Goal: Information Seeking & Learning: Compare options

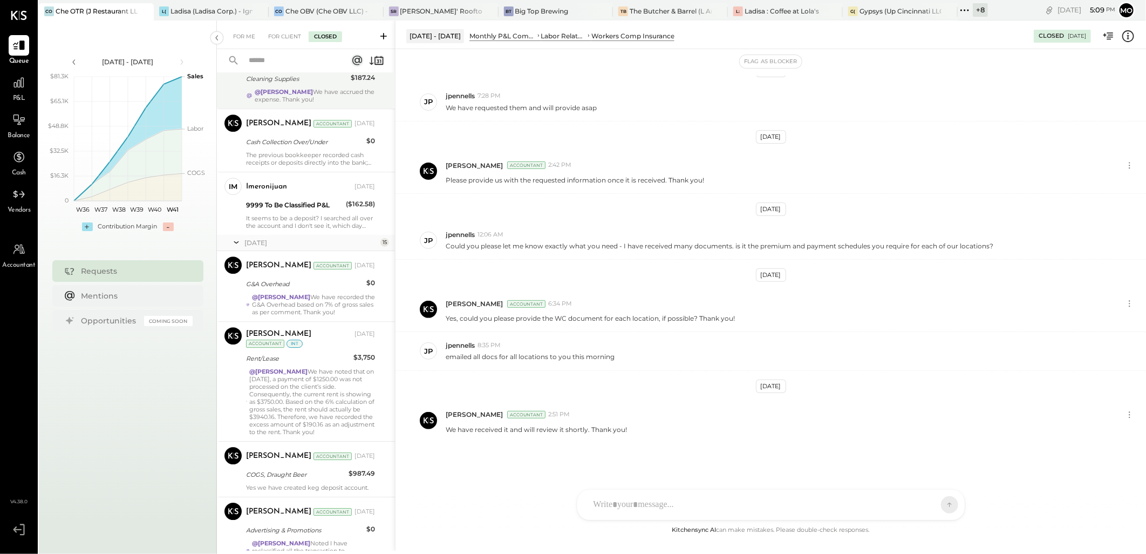
scroll to position [14687, 0]
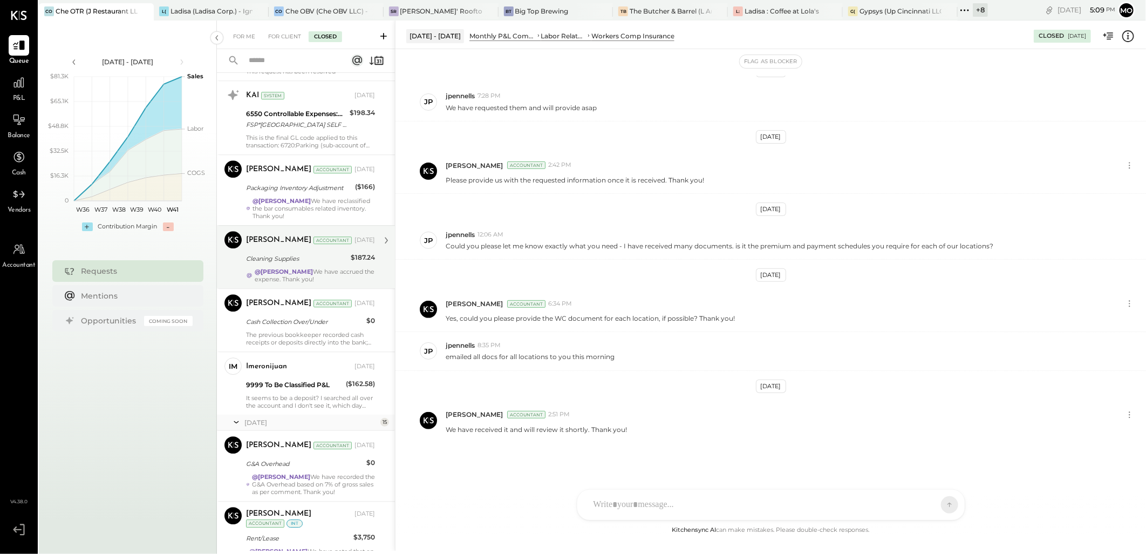
click at [292, 276] on div "Mohammadsalkin Ansari Accountant [DATE] Cleaning Supplies $187.24 @[PERSON_NAME…" at bounding box center [310, 257] width 129 height 52
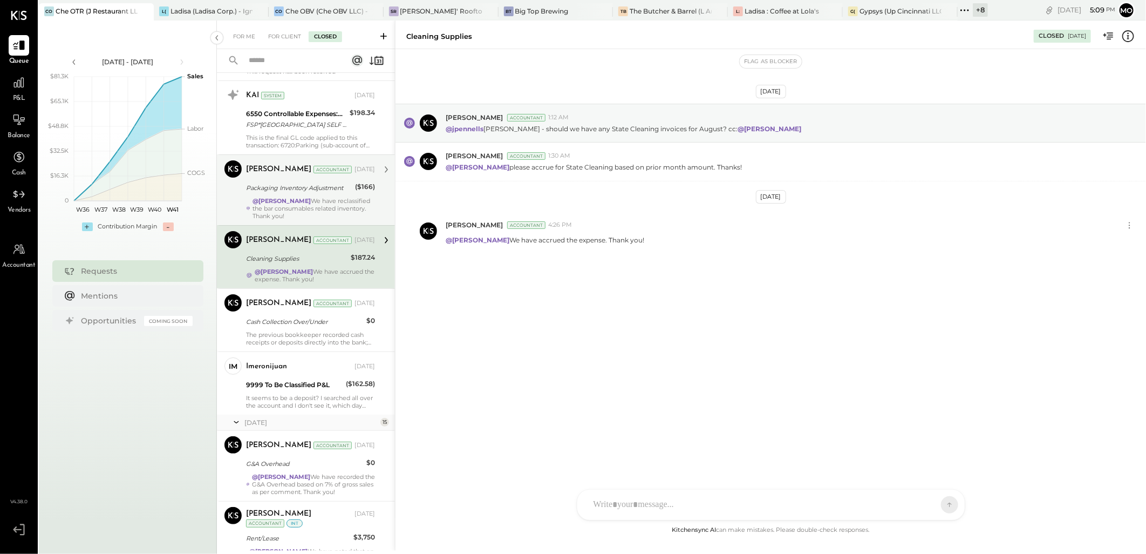
click at [294, 205] on div "Mohammadsalkin Ansari Accountant [DATE] Packaging Inventory Adjustment ($166) @…" at bounding box center [310, 189] width 129 height 59
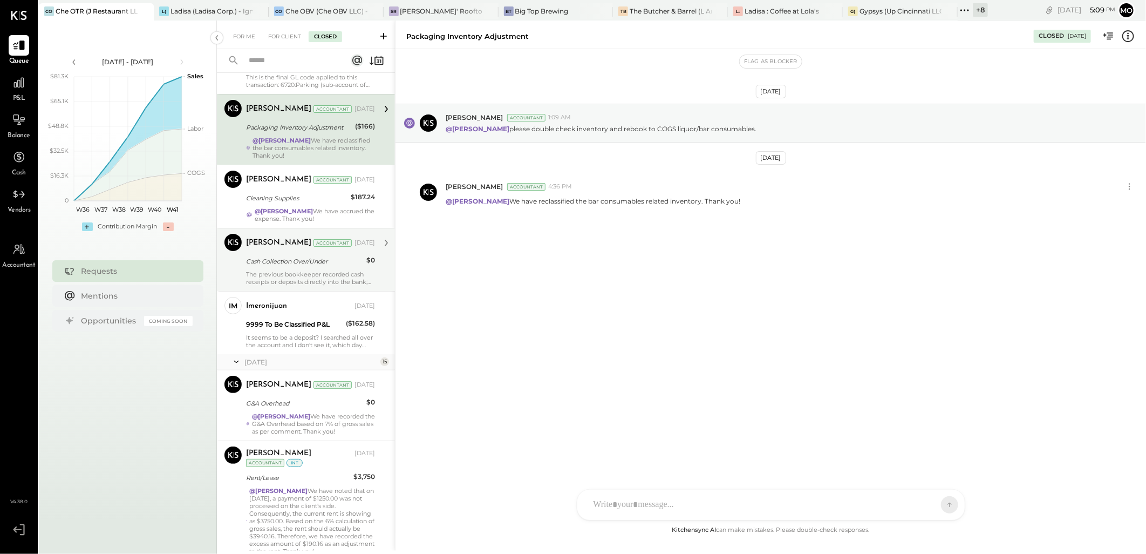
scroll to position [14986, 0]
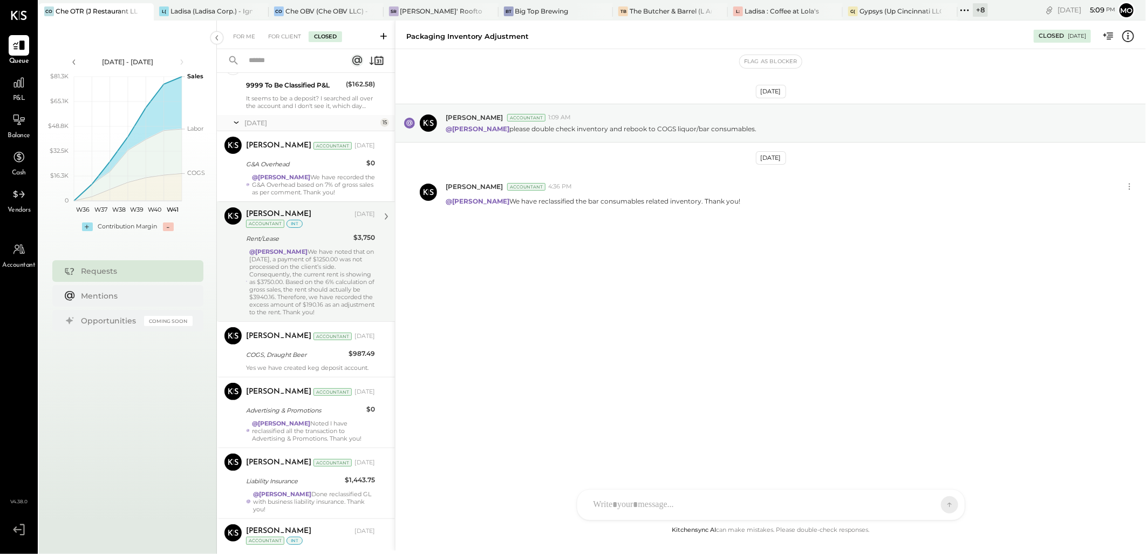
click at [289, 271] on div "@[PERSON_NAME] We have noted that on [DATE], a payment of $1250.00 was not proc…" at bounding box center [312, 282] width 126 height 68
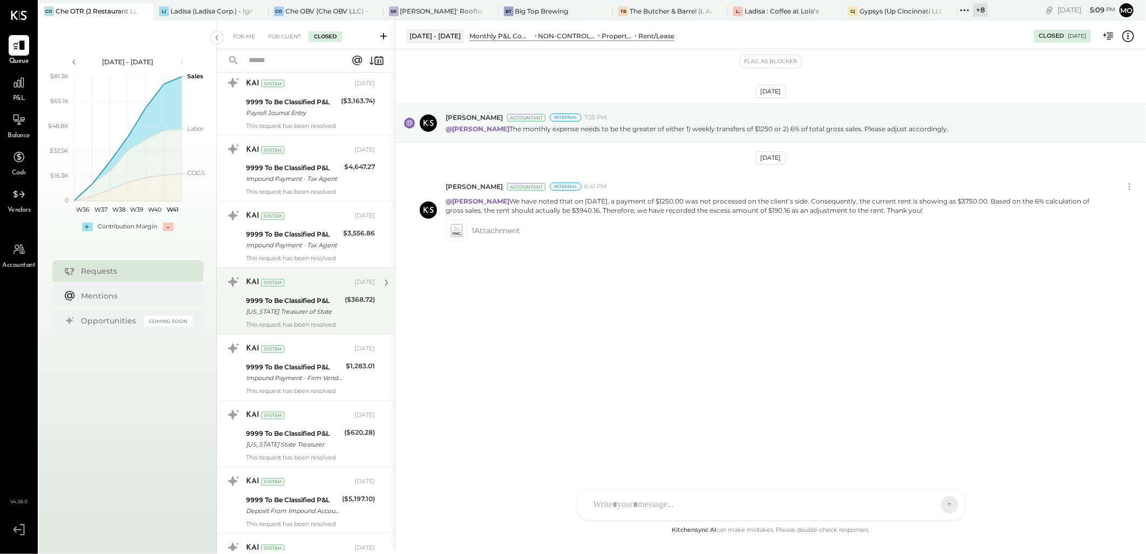
scroll to position [14087, 0]
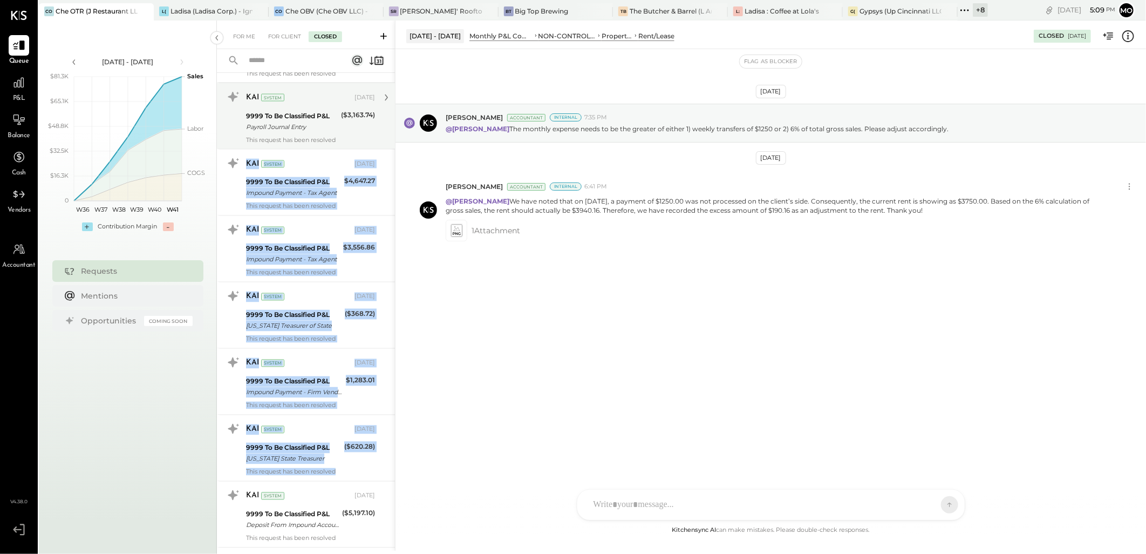
drag, startPoint x: 392, startPoint y: 466, endPoint x: 385, endPoint y: 106, distance: 359.9
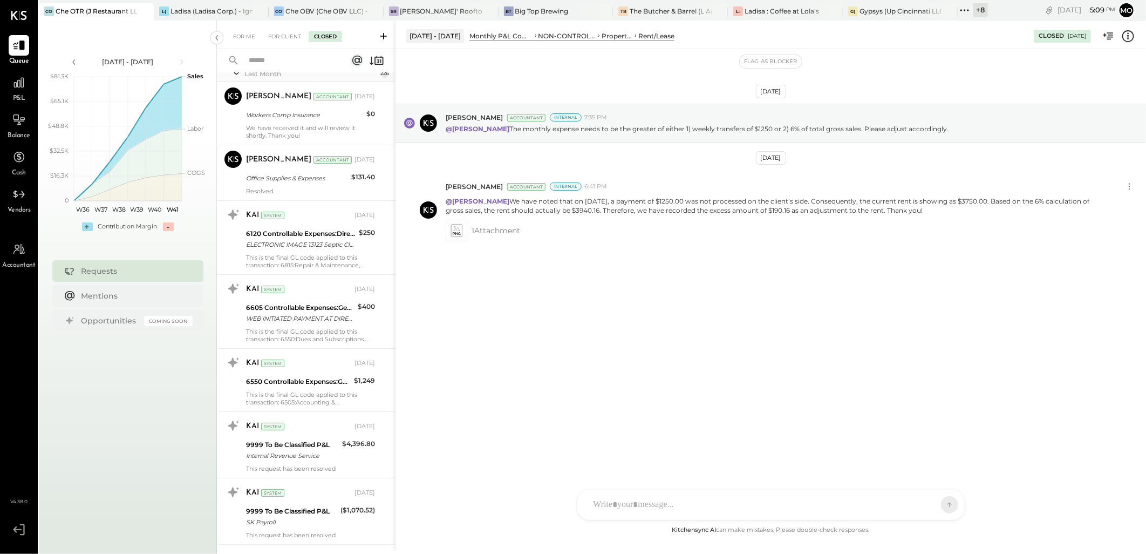
scroll to position [0, 0]
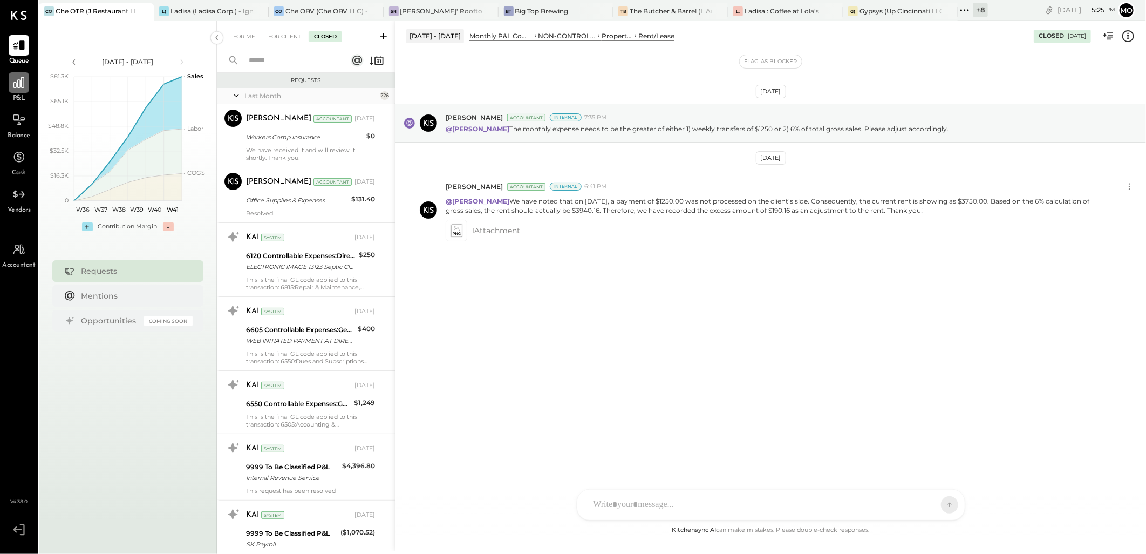
click at [9, 92] on div at bounding box center [19, 82] width 21 height 21
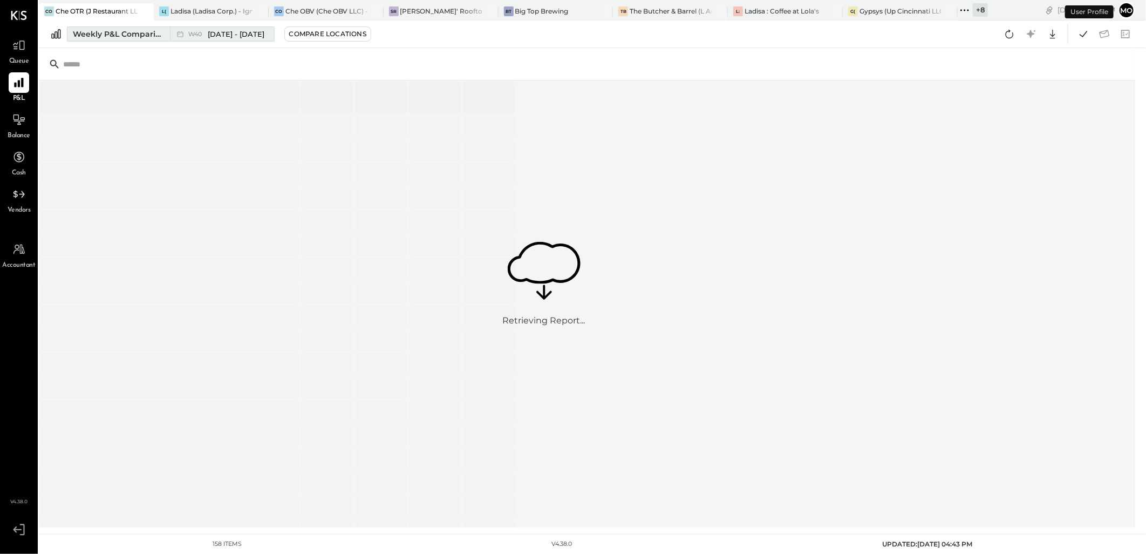
click at [93, 35] on div "Weekly P&L Comparison" at bounding box center [118, 34] width 91 height 11
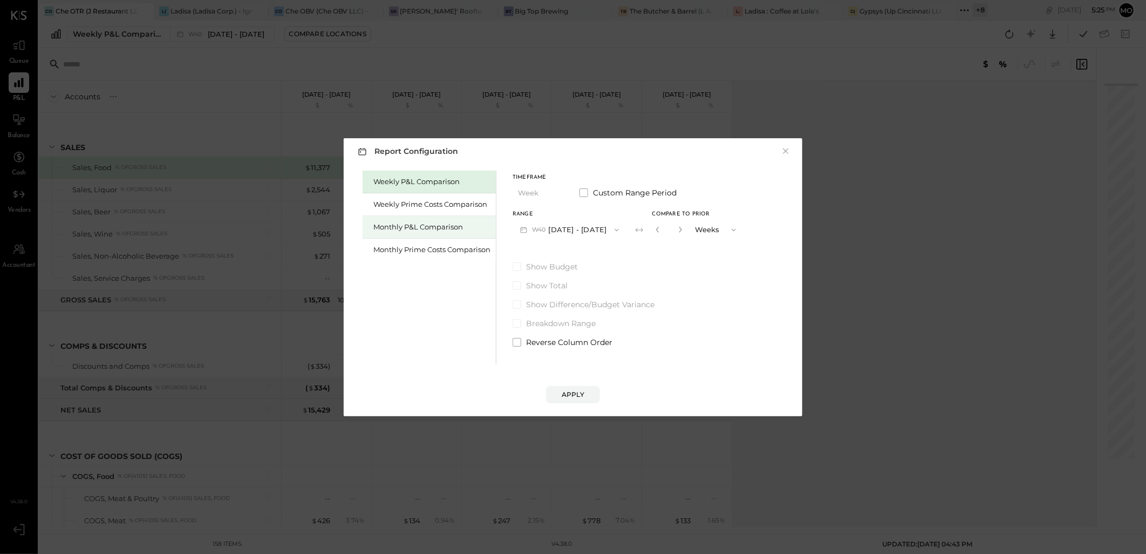
click at [408, 229] on div "Monthly P&L Comparison" at bounding box center [431, 227] width 117 height 10
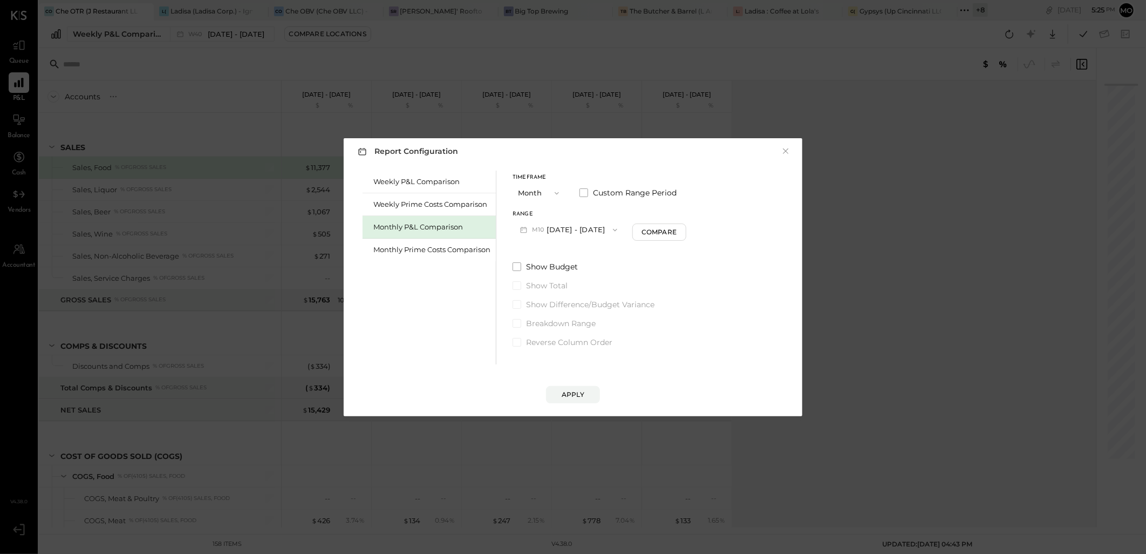
click at [605, 228] on span "button" at bounding box center [612, 230] width 14 height 9
click at [553, 249] on span "[DATE] - [DATE]" at bounding box center [565, 253] width 51 height 9
click at [654, 228] on div "Compare" at bounding box center [660, 231] width 35 height 9
click at [672, 232] on input "*" at bounding box center [669, 230] width 14 height 18
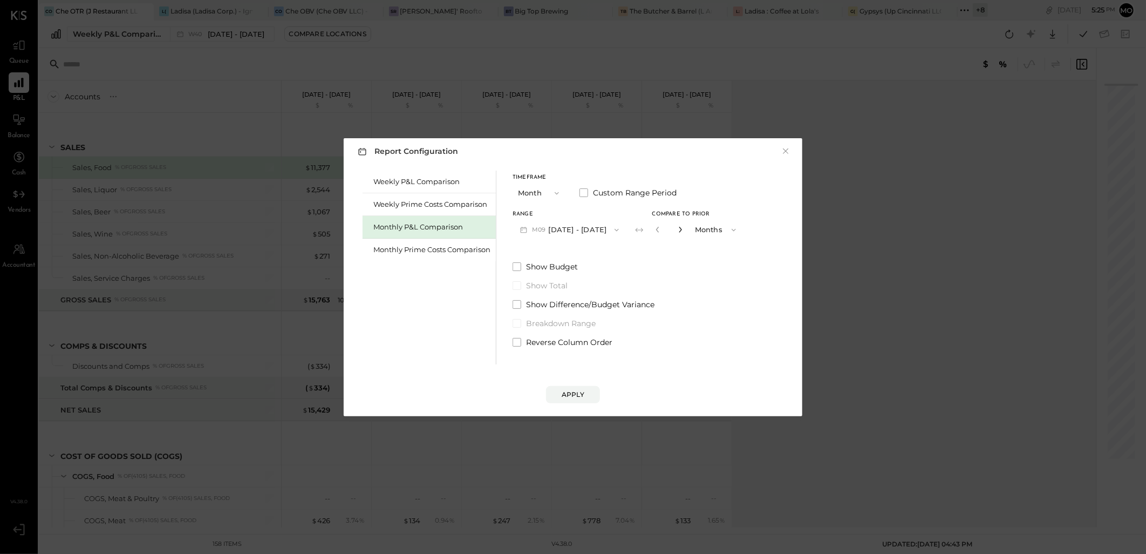
click at [677, 230] on icon "button" at bounding box center [680, 229] width 6 height 6
type input "*"
click at [575, 395] on div "Apply" at bounding box center [573, 394] width 23 height 9
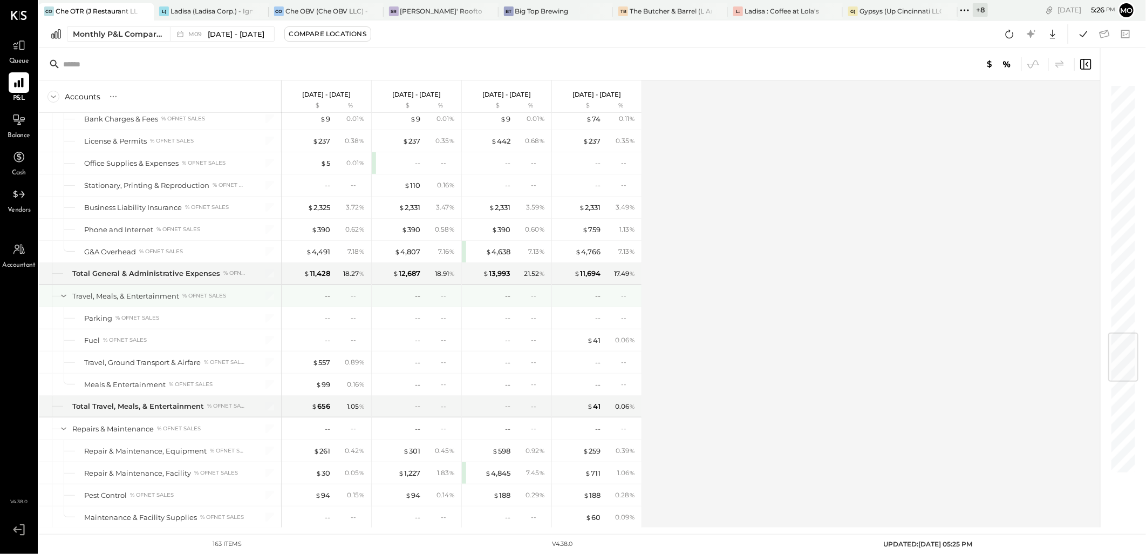
scroll to position [2110, 0]
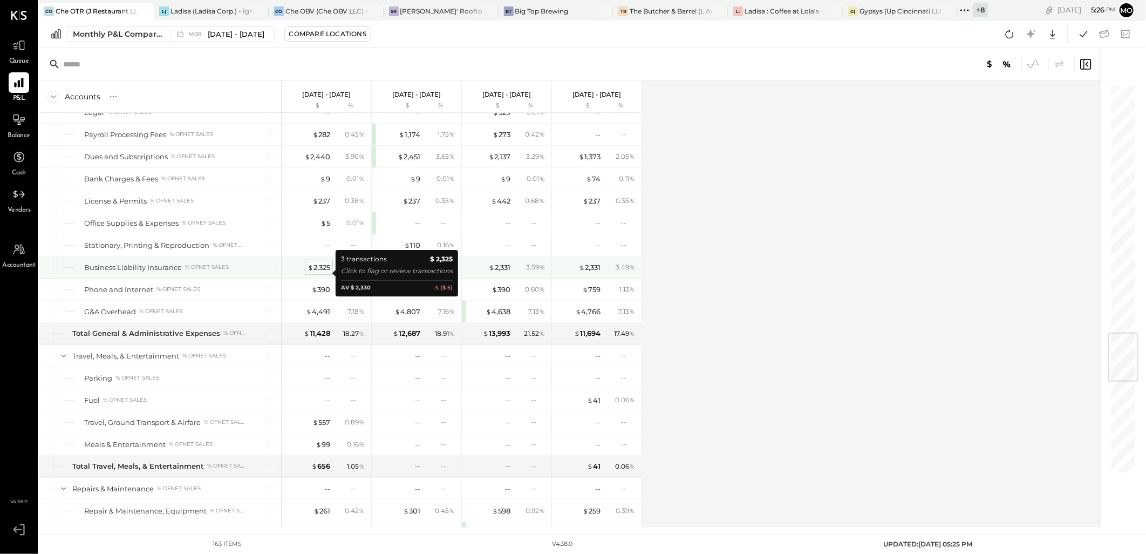
click at [319, 272] on div "$ 2,325" at bounding box center [319, 267] width 23 height 10
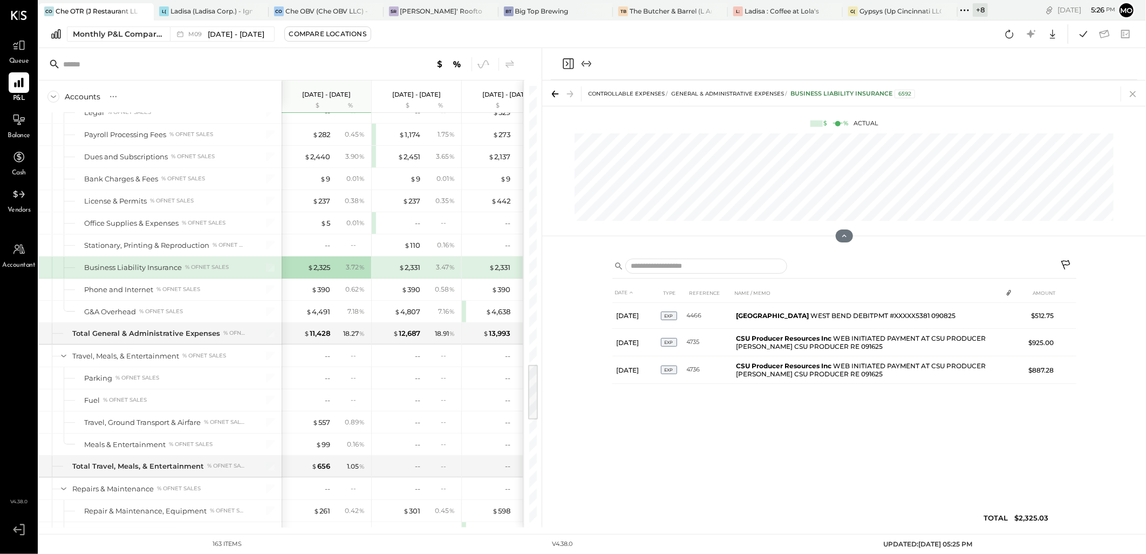
click at [1130, 94] on icon at bounding box center [1132, 93] width 15 height 15
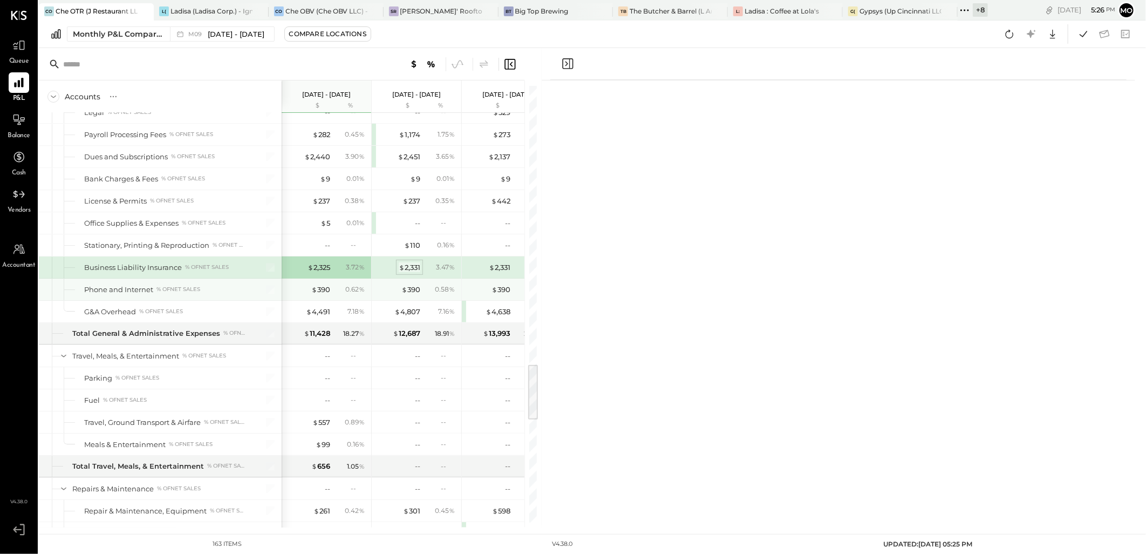
click at [416, 272] on div "$ 2,331" at bounding box center [410, 267] width 22 height 10
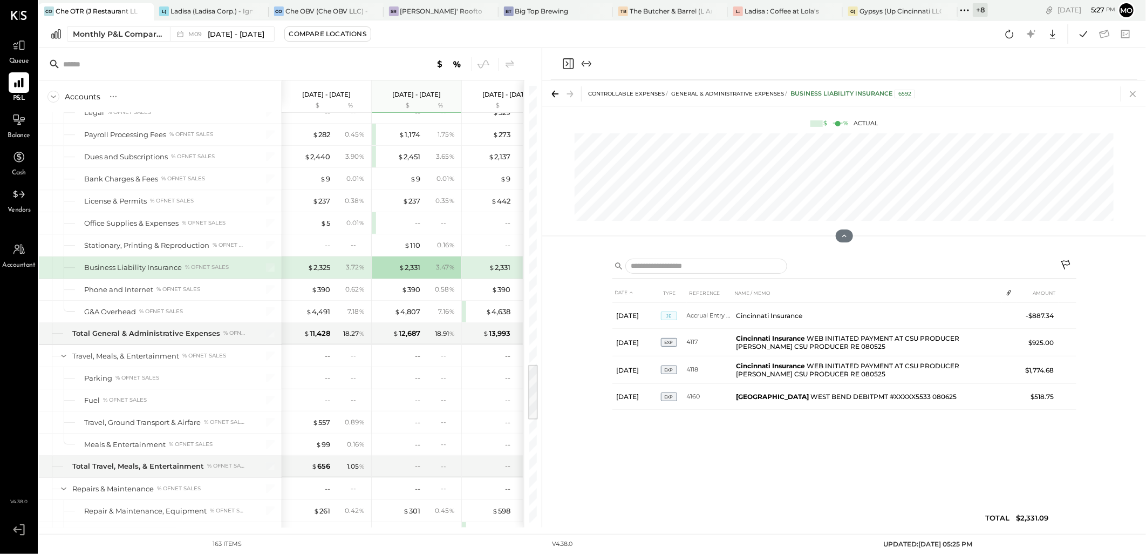
click at [1133, 95] on icon at bounding box center [1132, 93] width 15 height 15
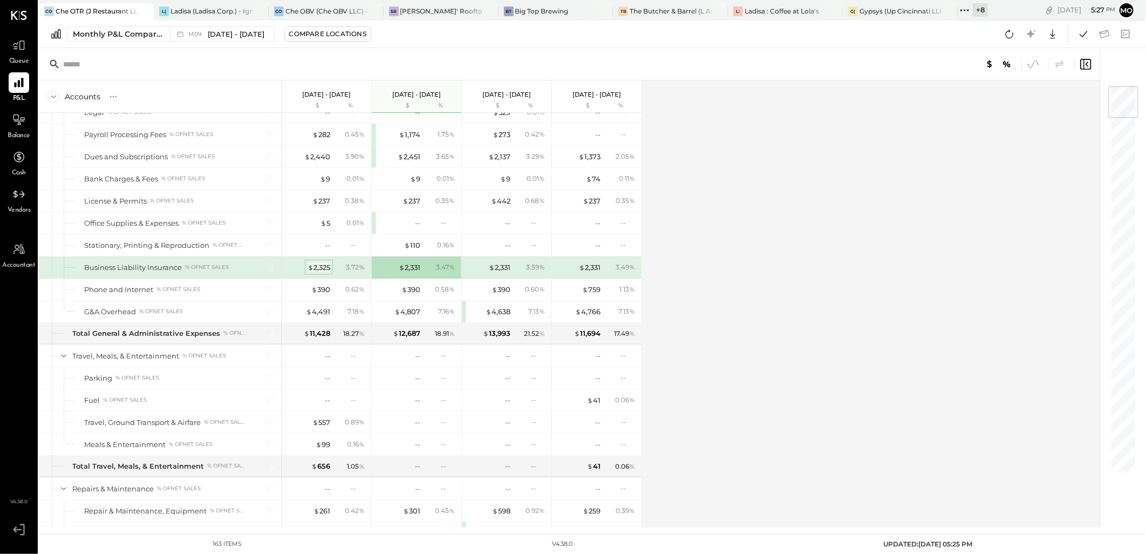
click at [324, 272] on div "$ 2,325" at bounding box center [319, 267] width 23 height 10
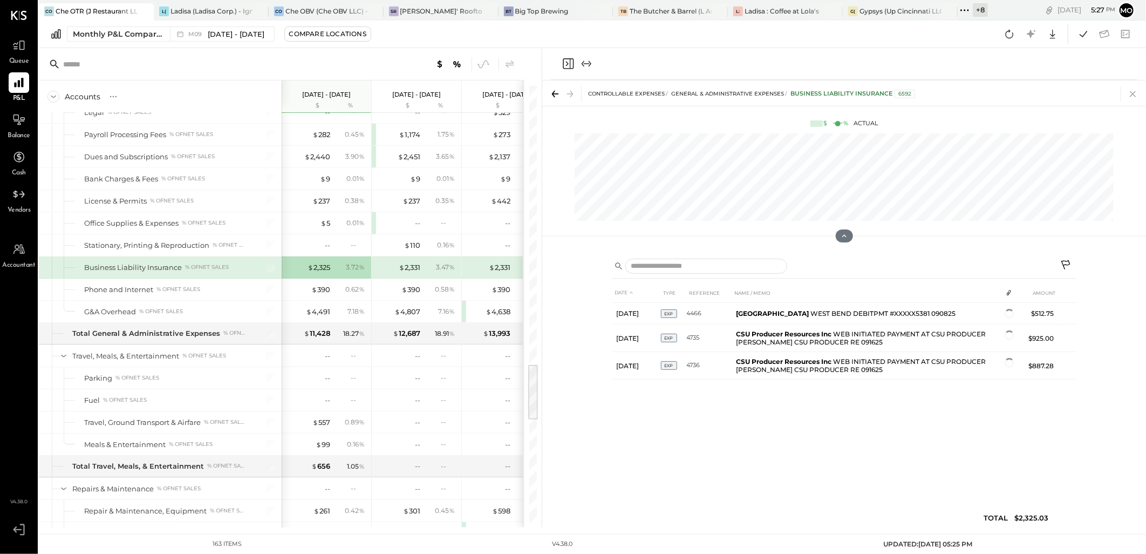
click at [1131, 98] on icon at bounding box center [1132, 93] width 15 height 15
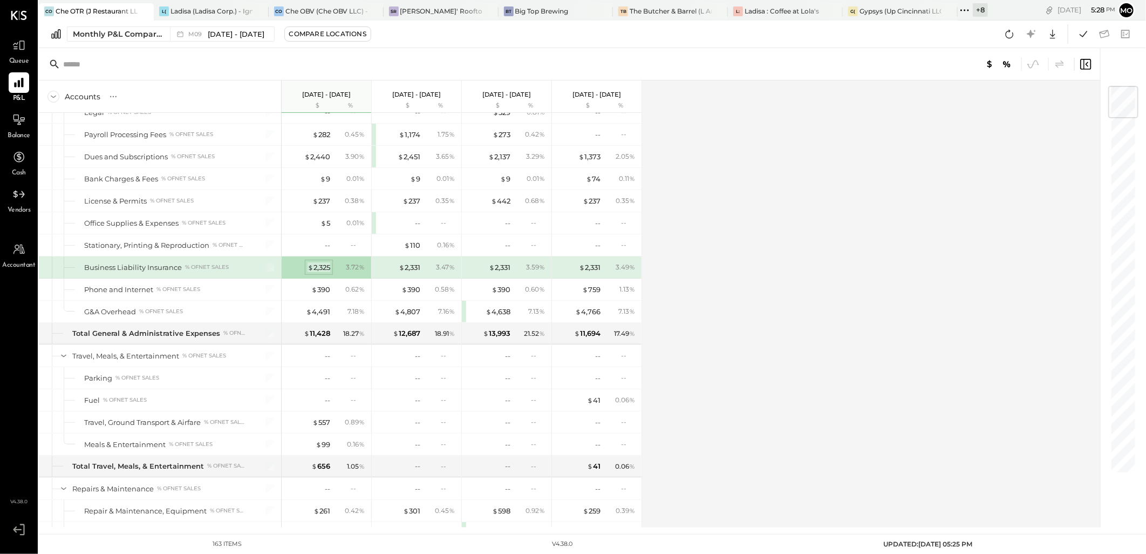
click at [316, 271] on div "$ 2,325" at bounding box center [319, 267] width 23 height 10
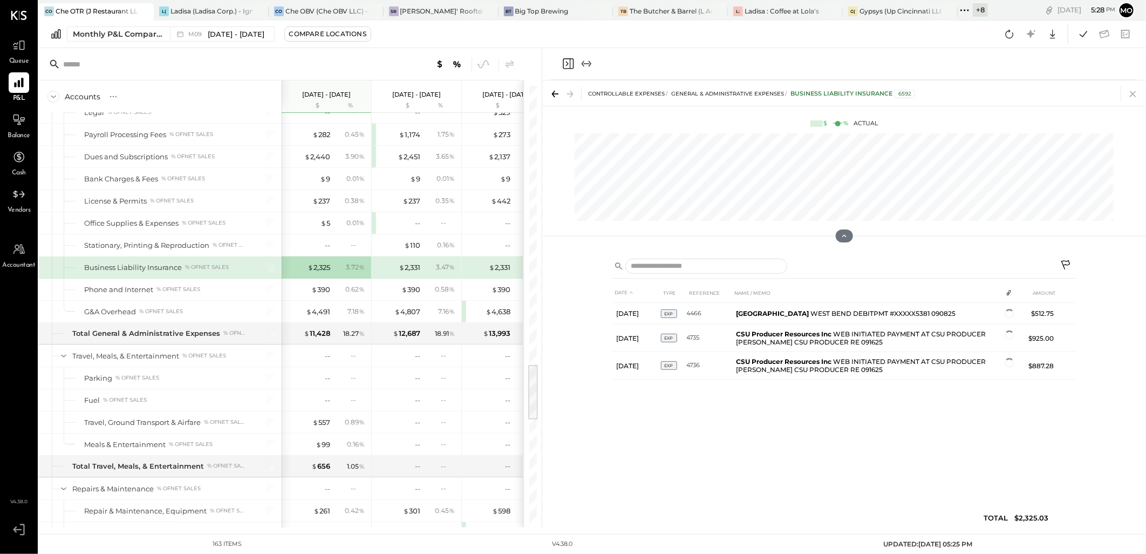
click at [1135, 94] on icon at bounding box center [1133, 94] width 6 height 6
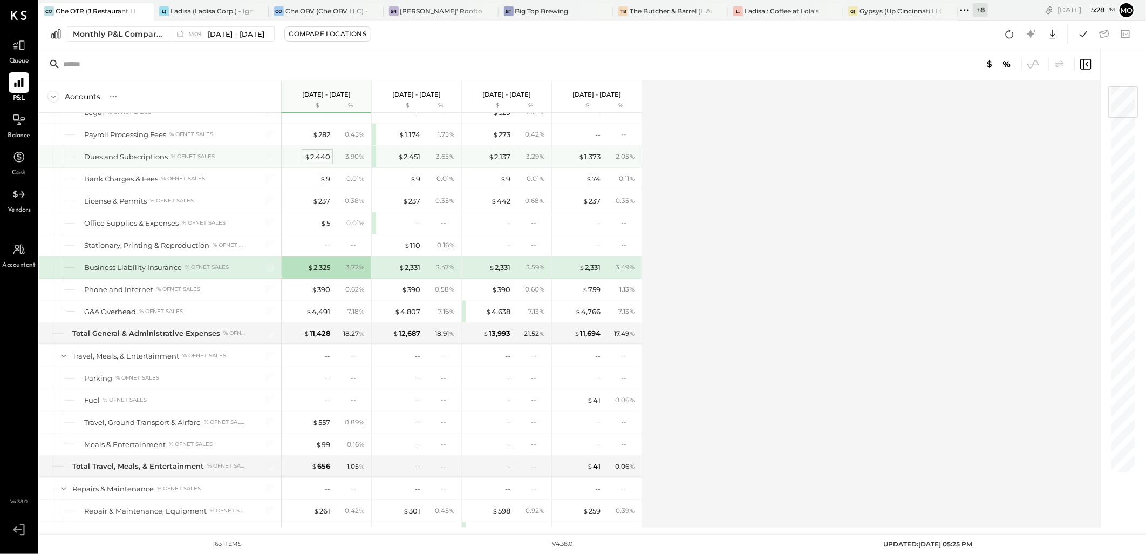
click at [316, 162] on div "$ 2,440" at bounding box center [317, 157] width 26 height 10
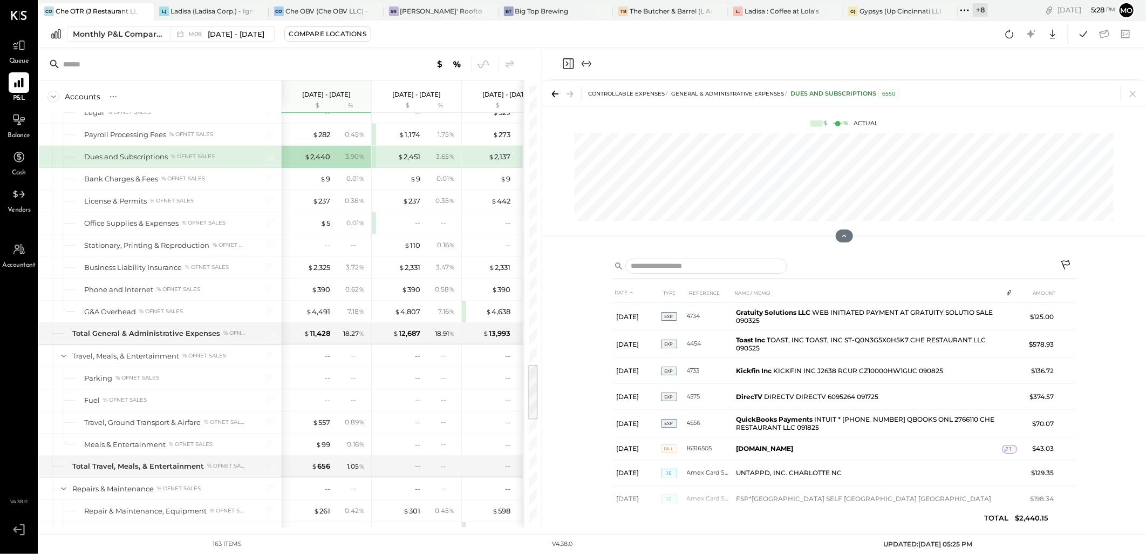
click at [1136, 95] on icon at bounding box center [1133, 94] width 6 height 6
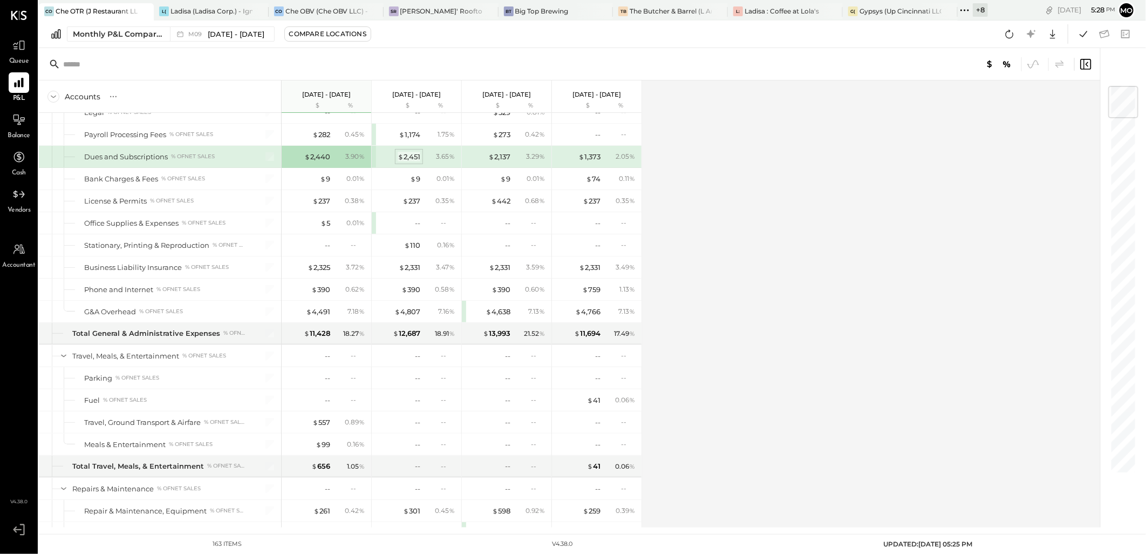
click at [412, 162] on div "$ 2,451" at bounding box center [409, 157] width 23 height 10
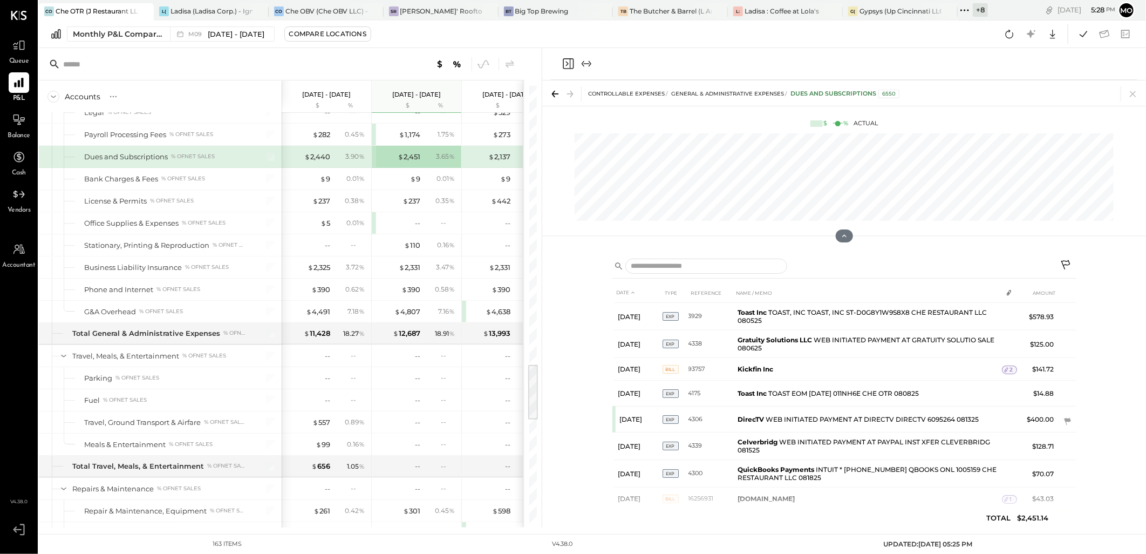
drag, startPoint x: 1131, startPoint y: 96, endPoint x: 361, endPoint y: 251, distance: 785.4
click at [1130, 95] on icon at bounding box center [1132, 93] width 15 height 15
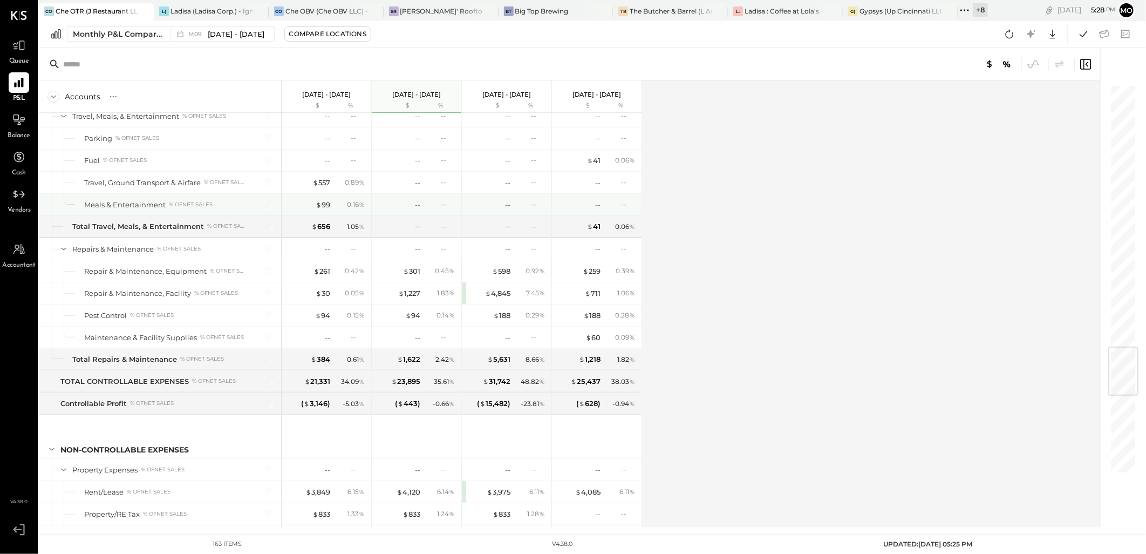
scroll to position [2230, 0]
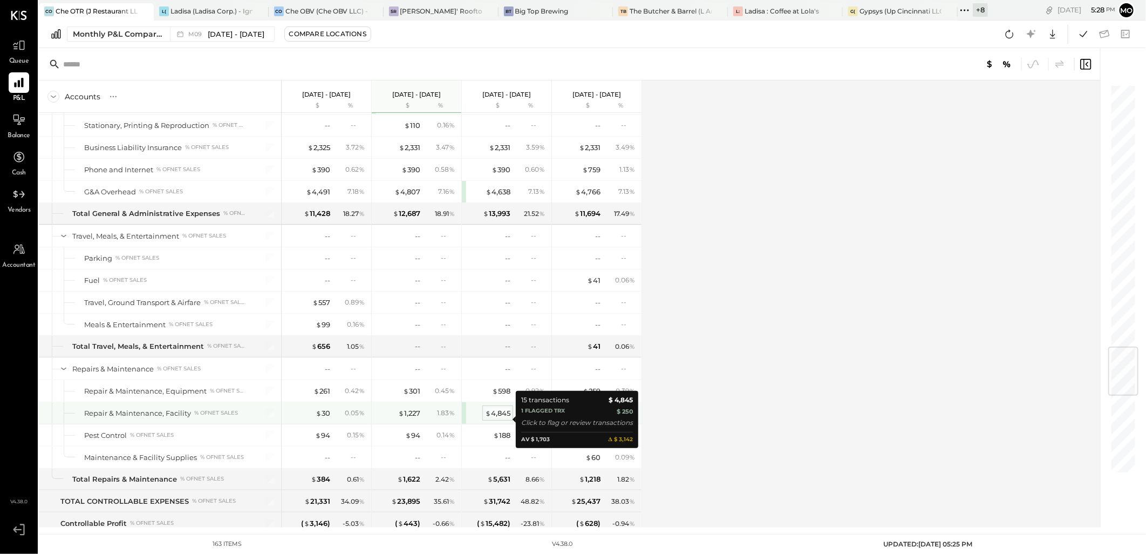
click at [498, 417] on div "$ 4,845" at bounding box center [497, 413] width 25 height 10
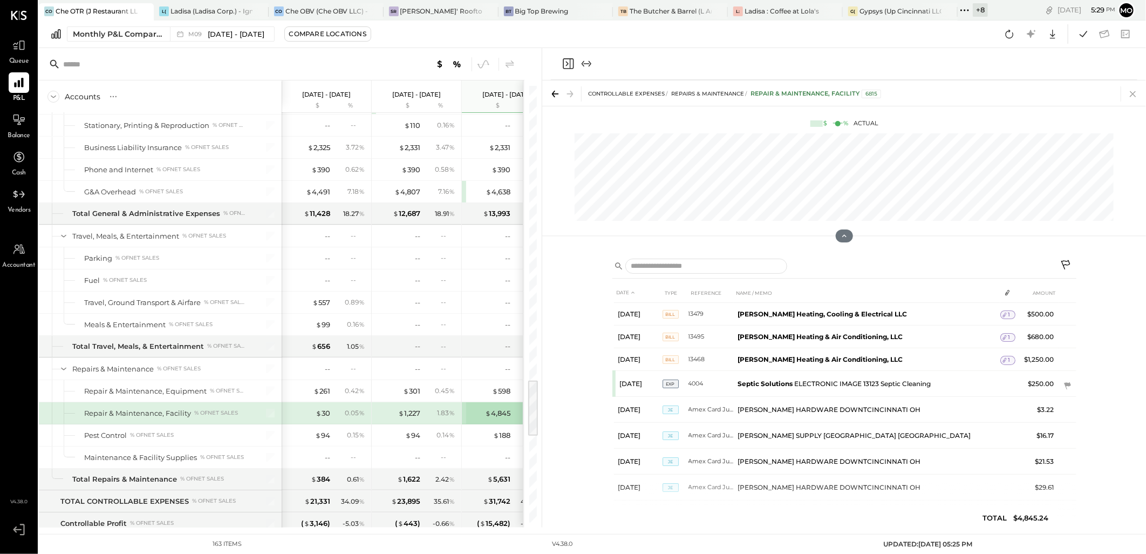
click at [1130, 92] on icon at bounding box center [1132, 93] width 15 height 15
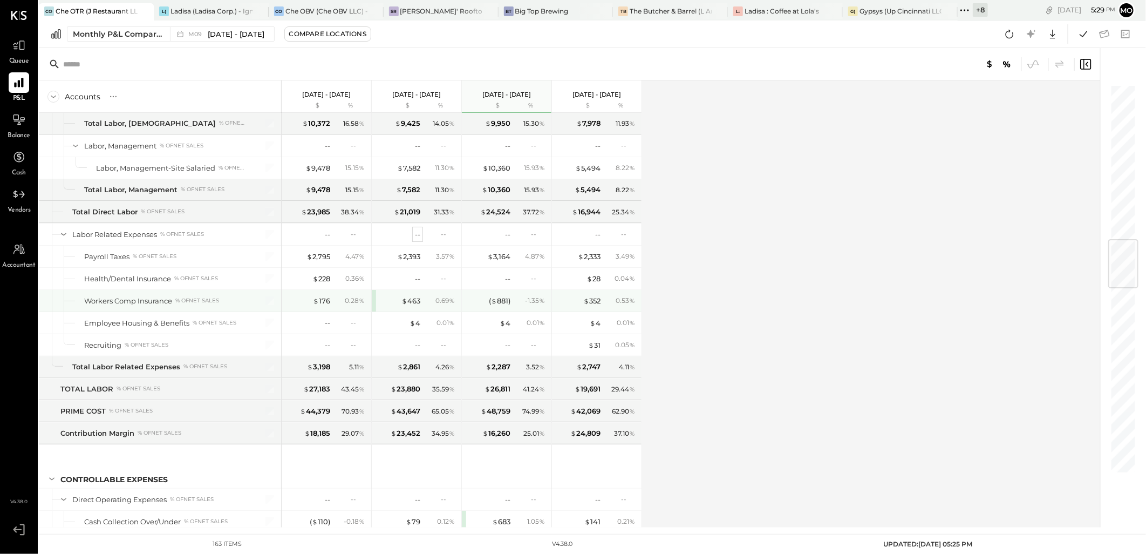
scroll to position [1319, 0]
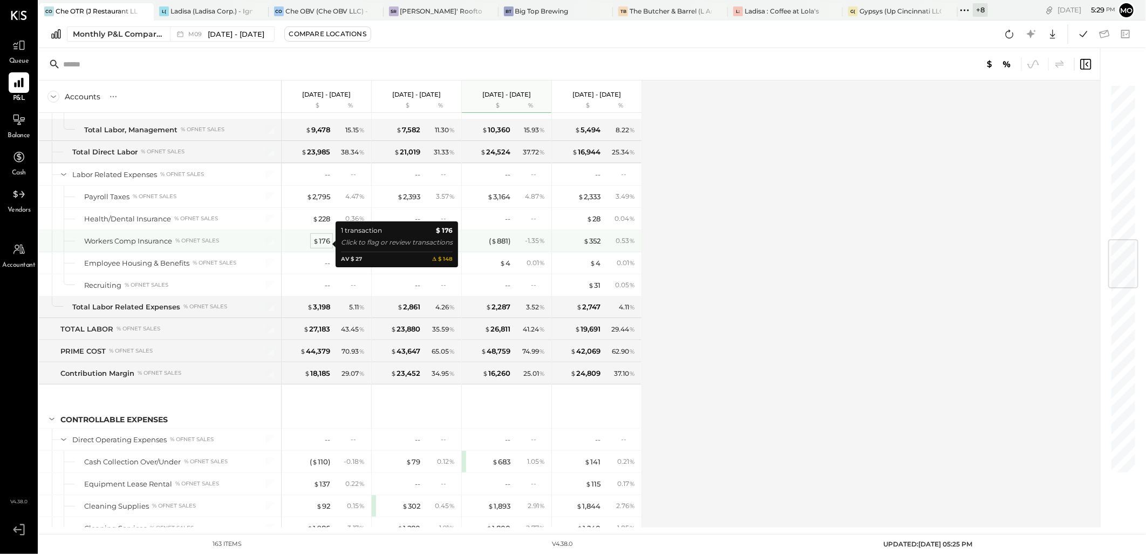
click at [324, 245] on div "$ 176" at bounding box center [321, 241] width 17 height 10
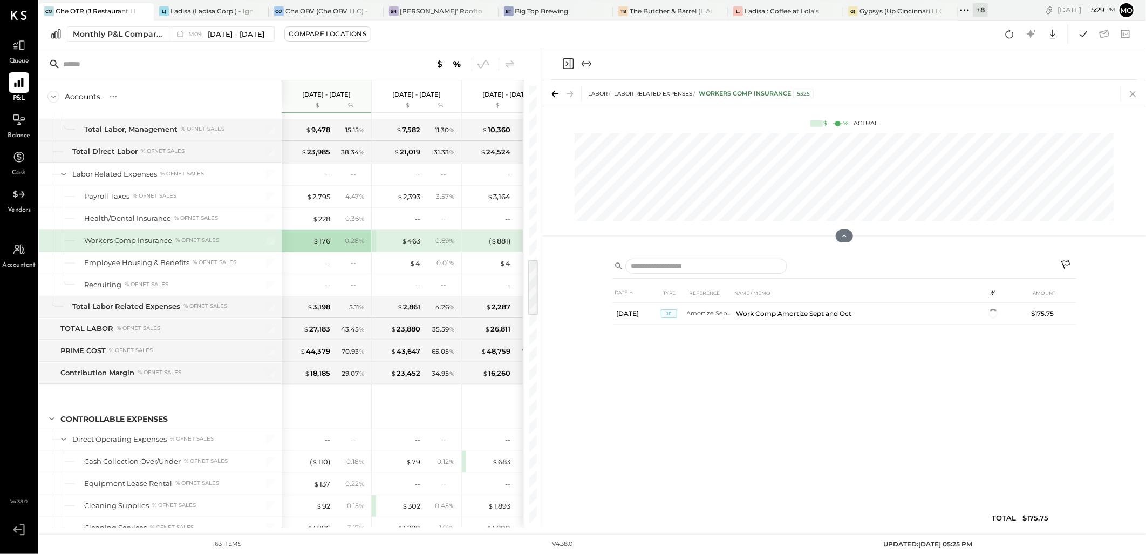
click at [1130, 94] on icon at bounding box center [1132, 93] width 15 height 15
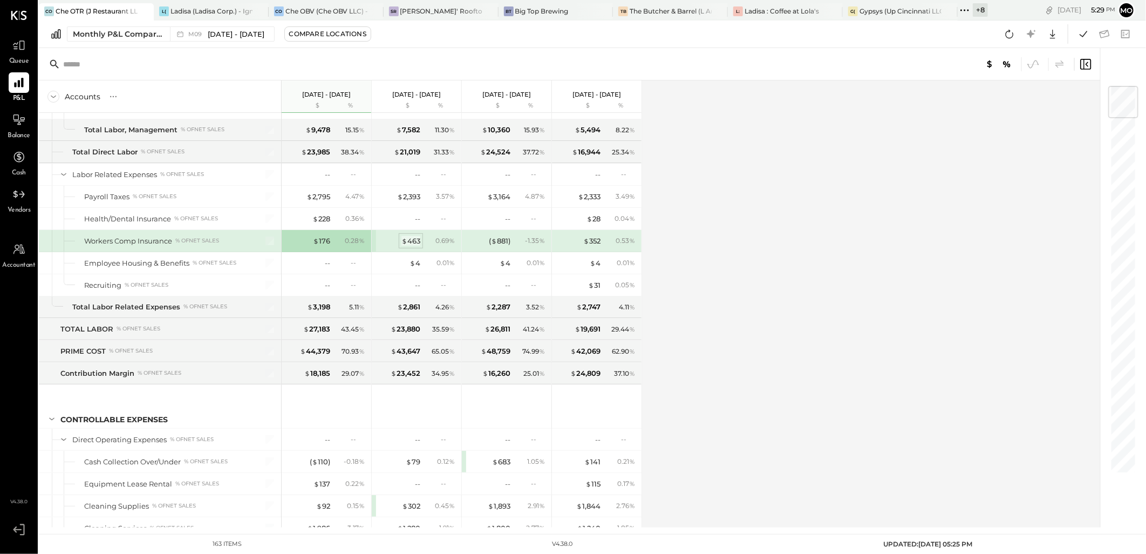
click at [407, 246] on div "$ 463" at bounding box center [410, 241] width 19 height 10
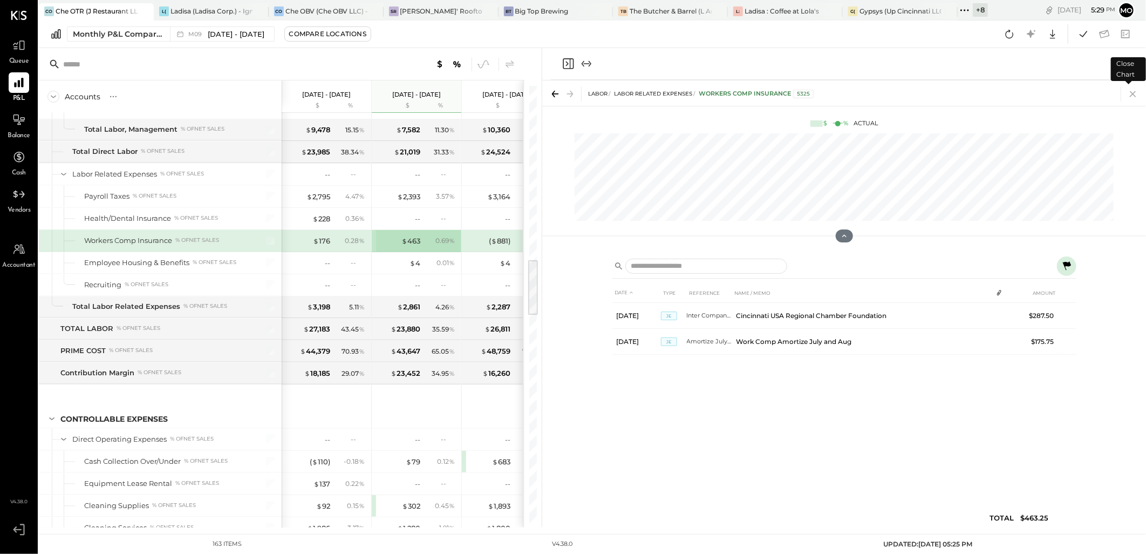
click at [1134, 94] on icon at bounding box center [1133, 94] width 6 height 6
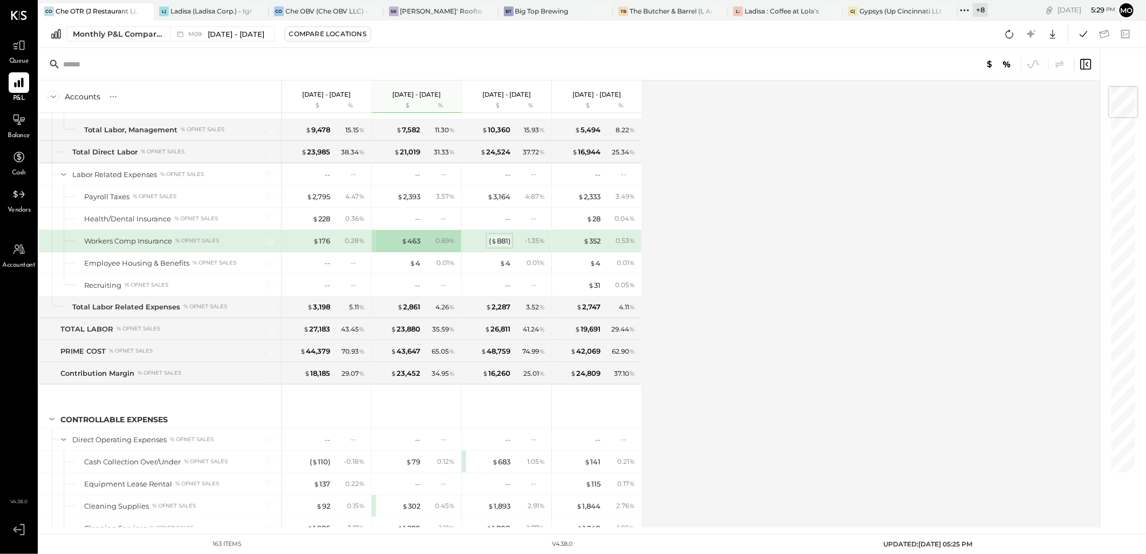
click at [501, 244] on div "( $ 881 )" at bounding box center [500, 241] width 22 height 10
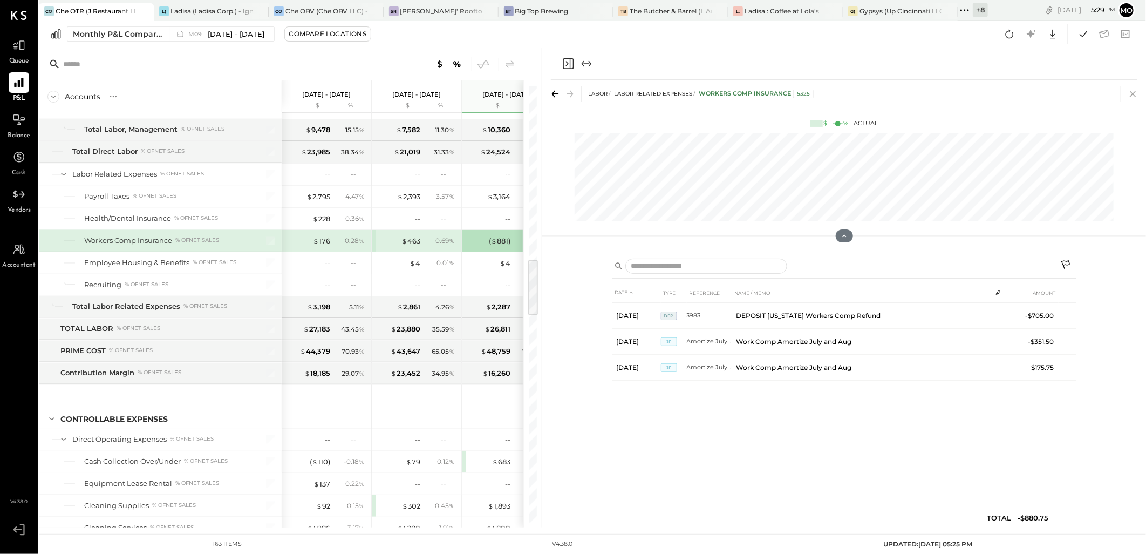
click at [1129, 94] on icon at bounding box center [1132, 93] width 15 height 15
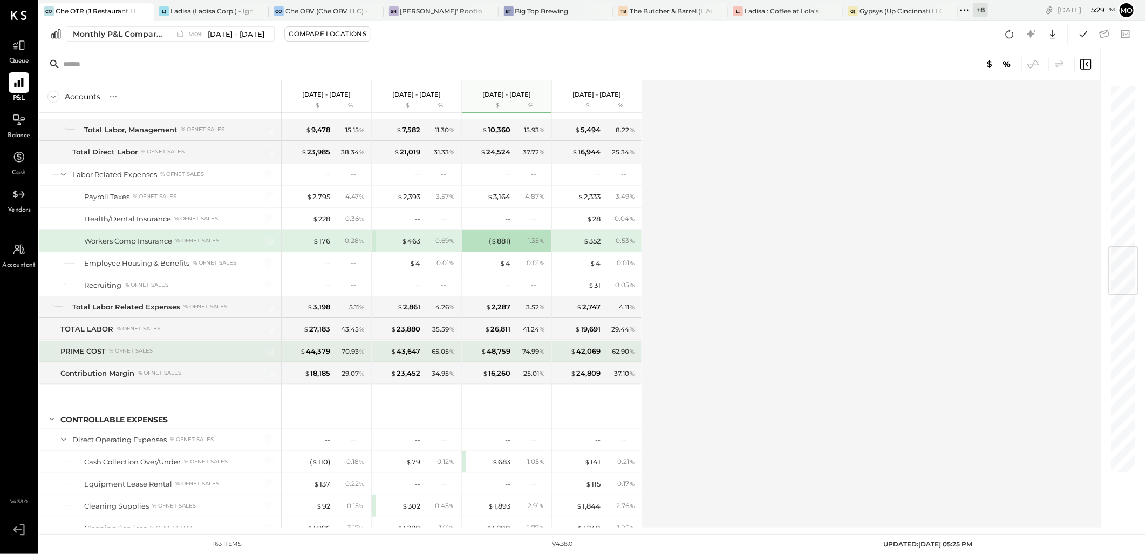
scroll to position [1378, 0]
